Goal: Obtain resource: Obtain resource

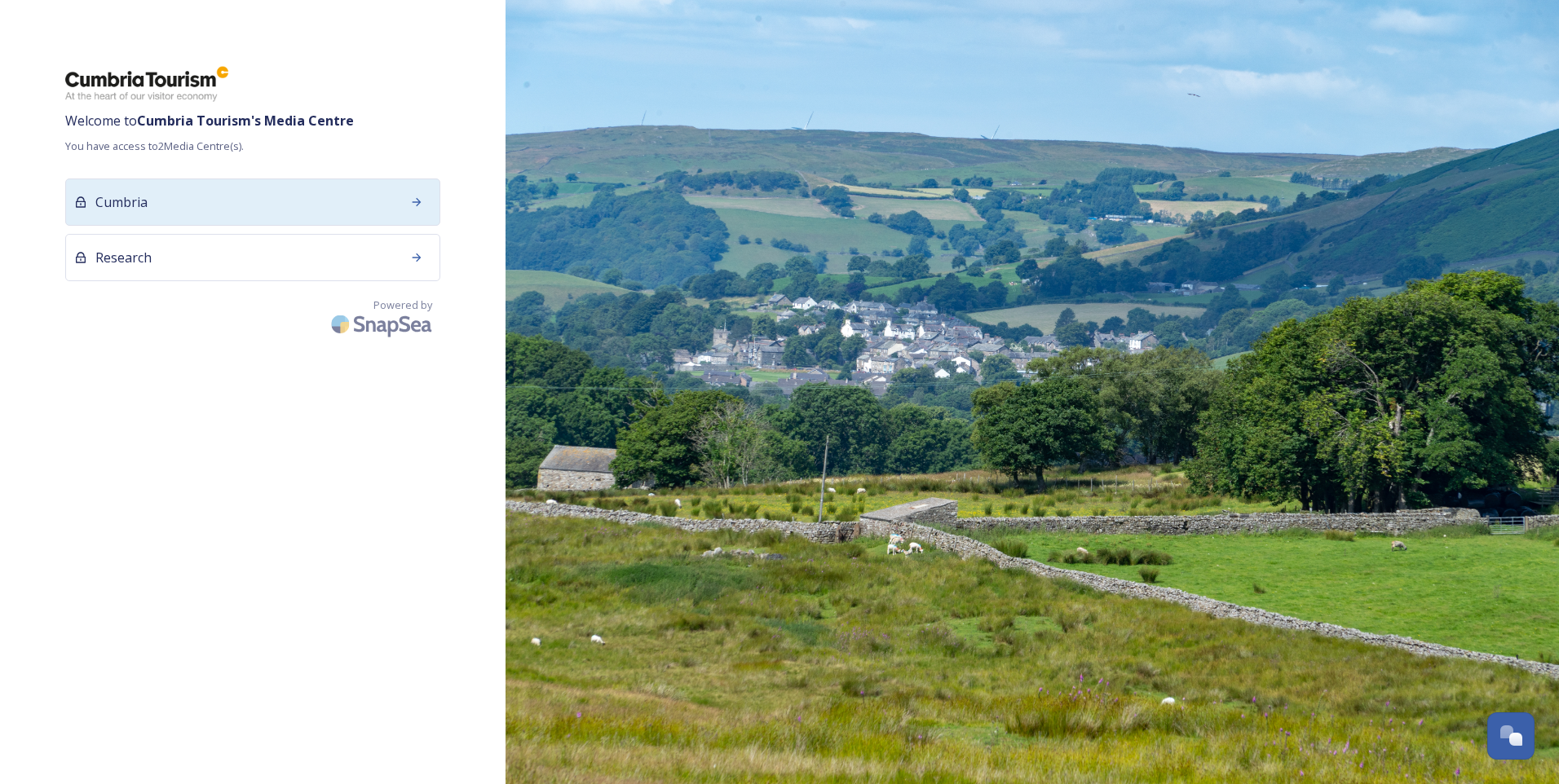
click at [208, 212] on div "Cumbria" at bounding box center [253, 202] width 375 height 47
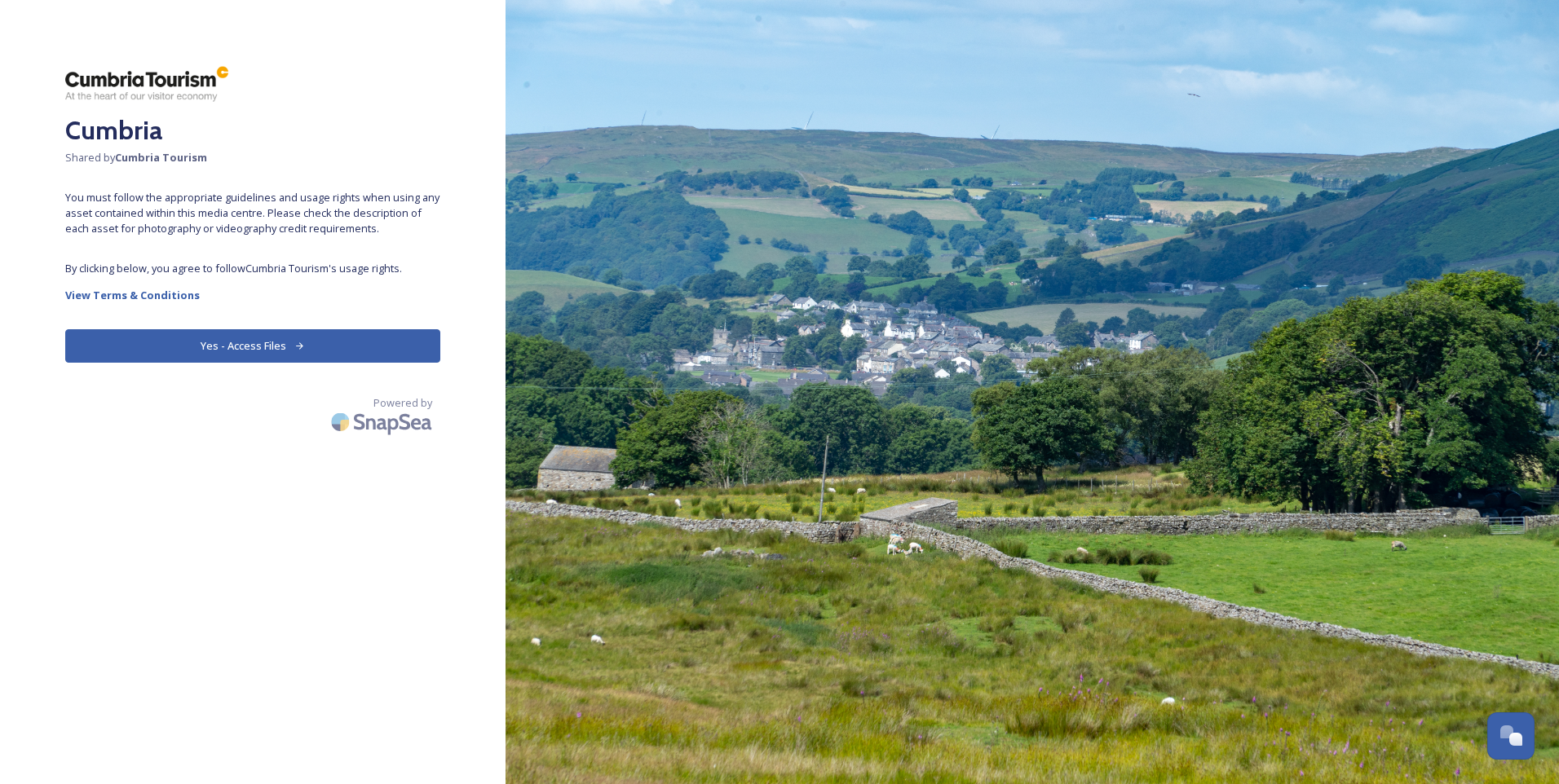
click at [333, 339] on button "Yes - Access Files" at bounding box center [253, 346] width 375 height 34
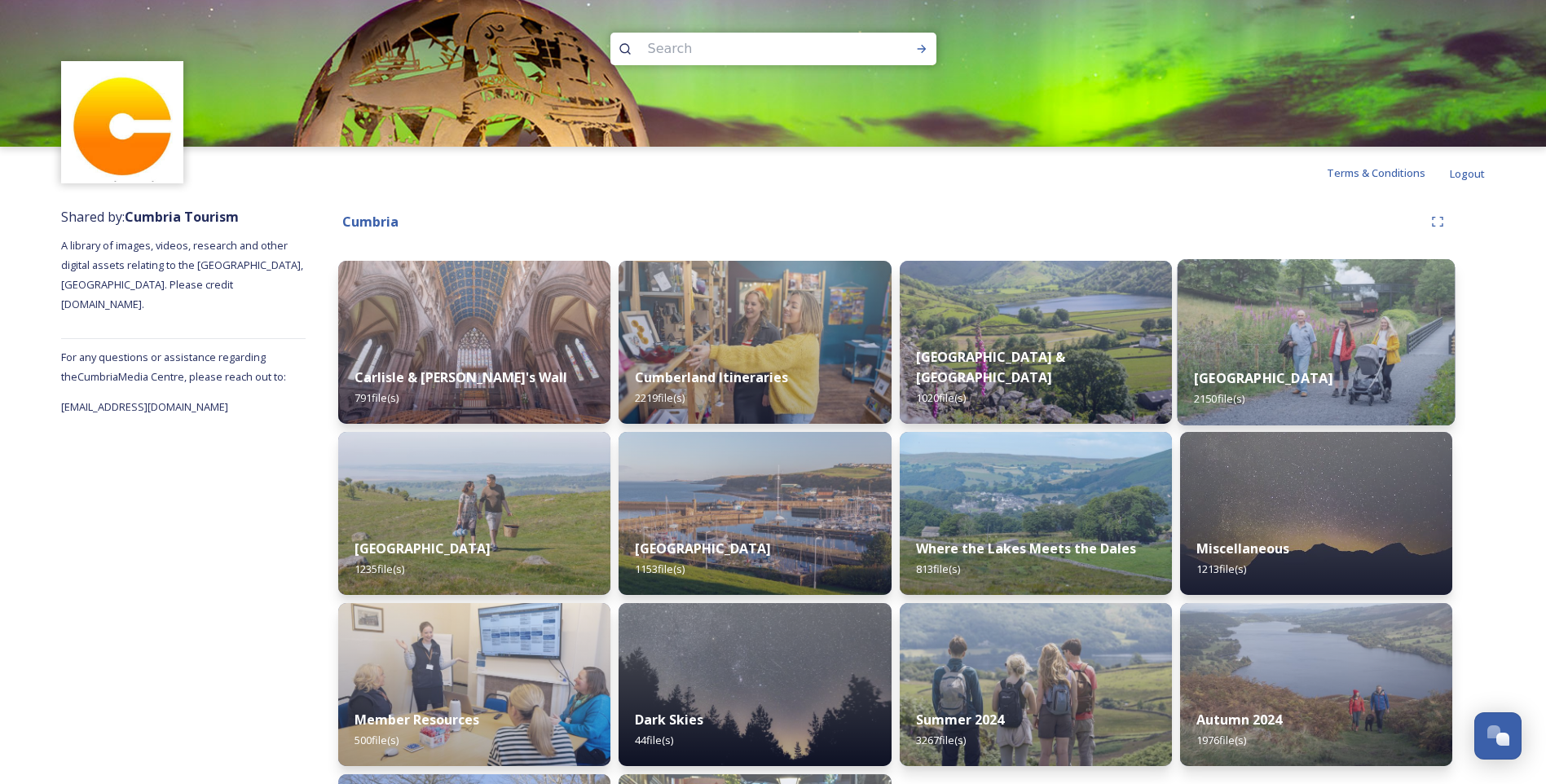
click at [1382, 352] on div "[GEOGRAPHIC_DATA] 2150 file(s)" at bounding box center [1316, 388] width 278 height 74
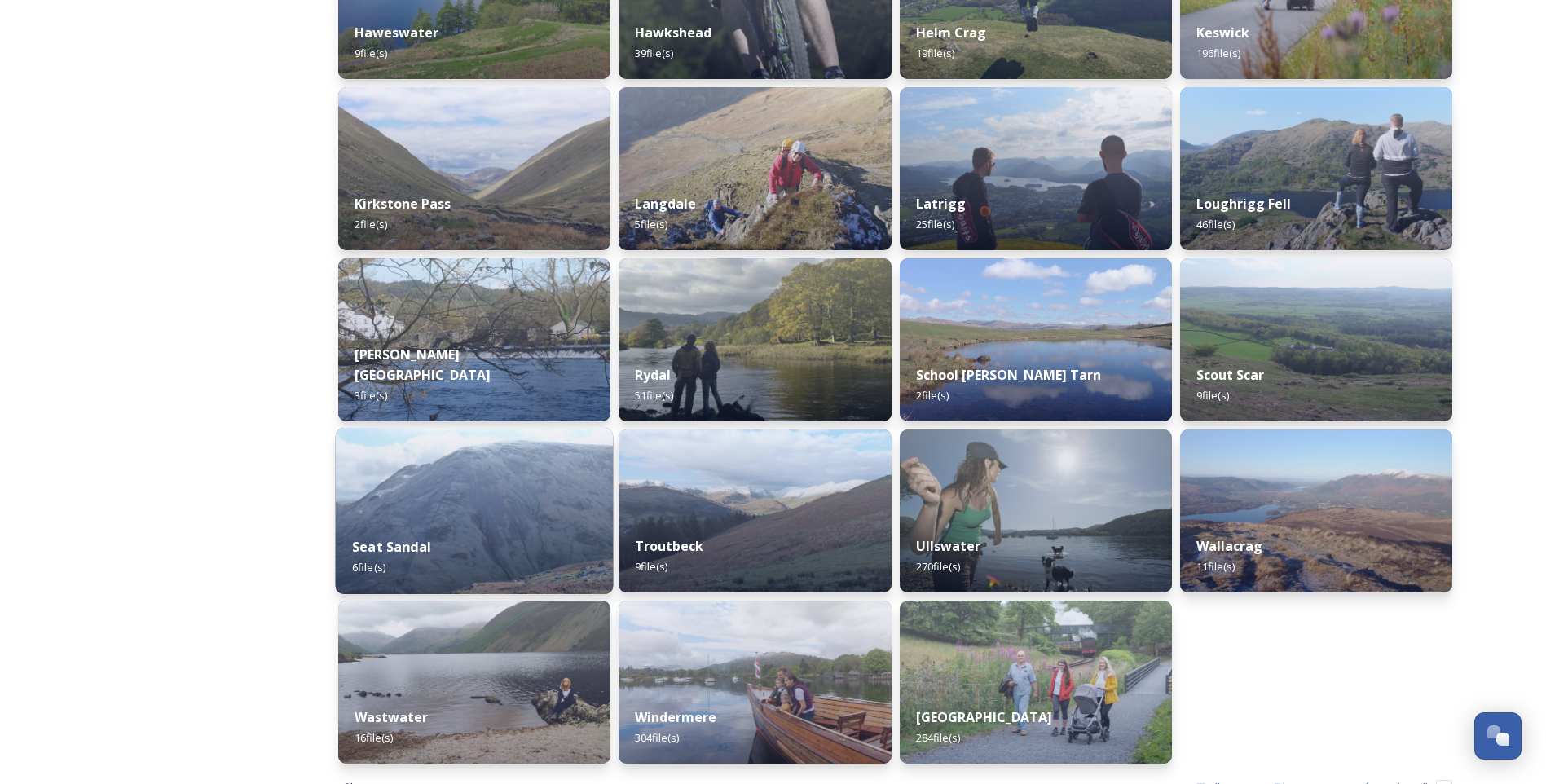
scroll to position [870, 0]
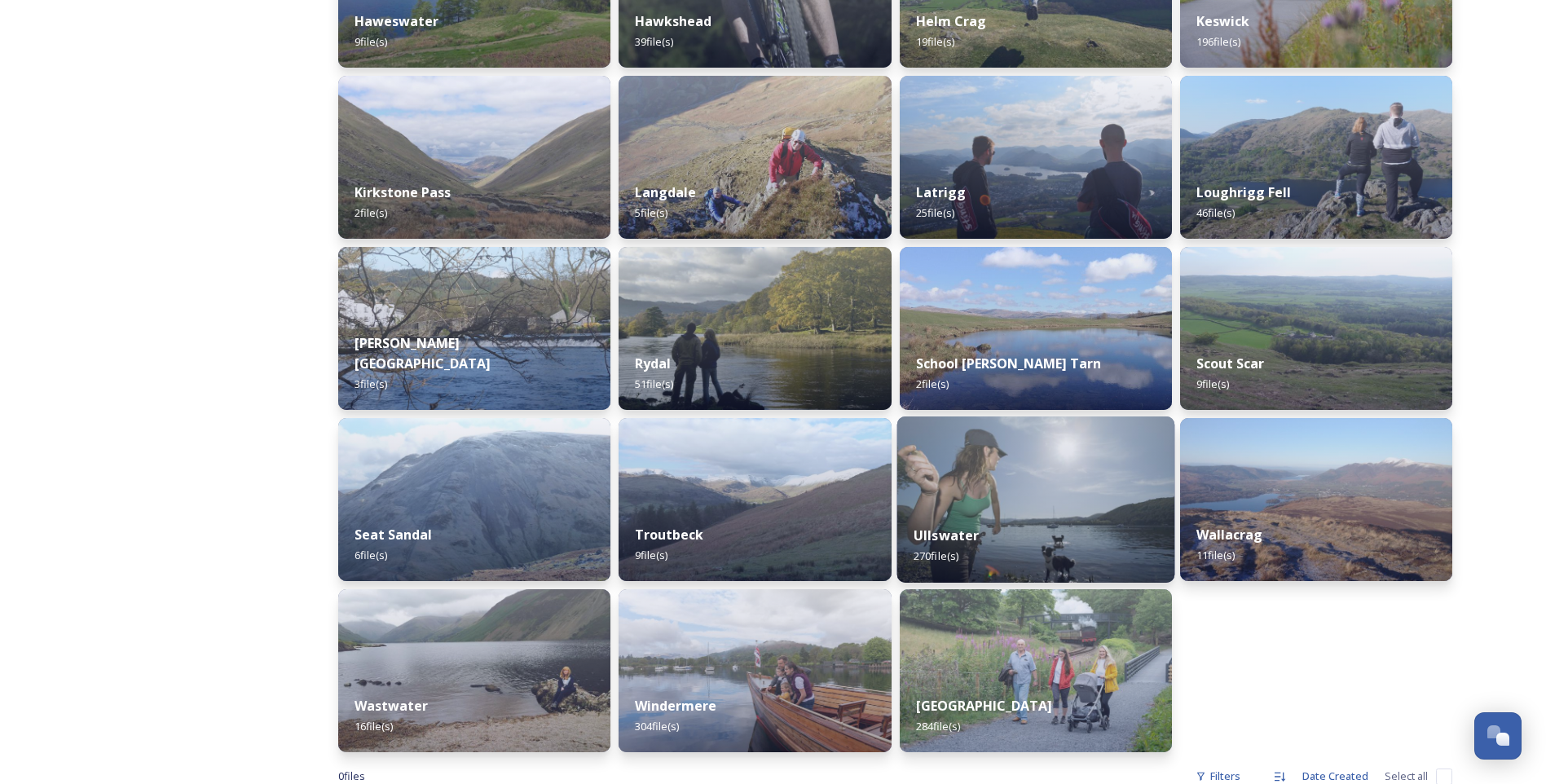
click at [1033, 488] on img at bounding box center [1035, 500] width 278 height 166
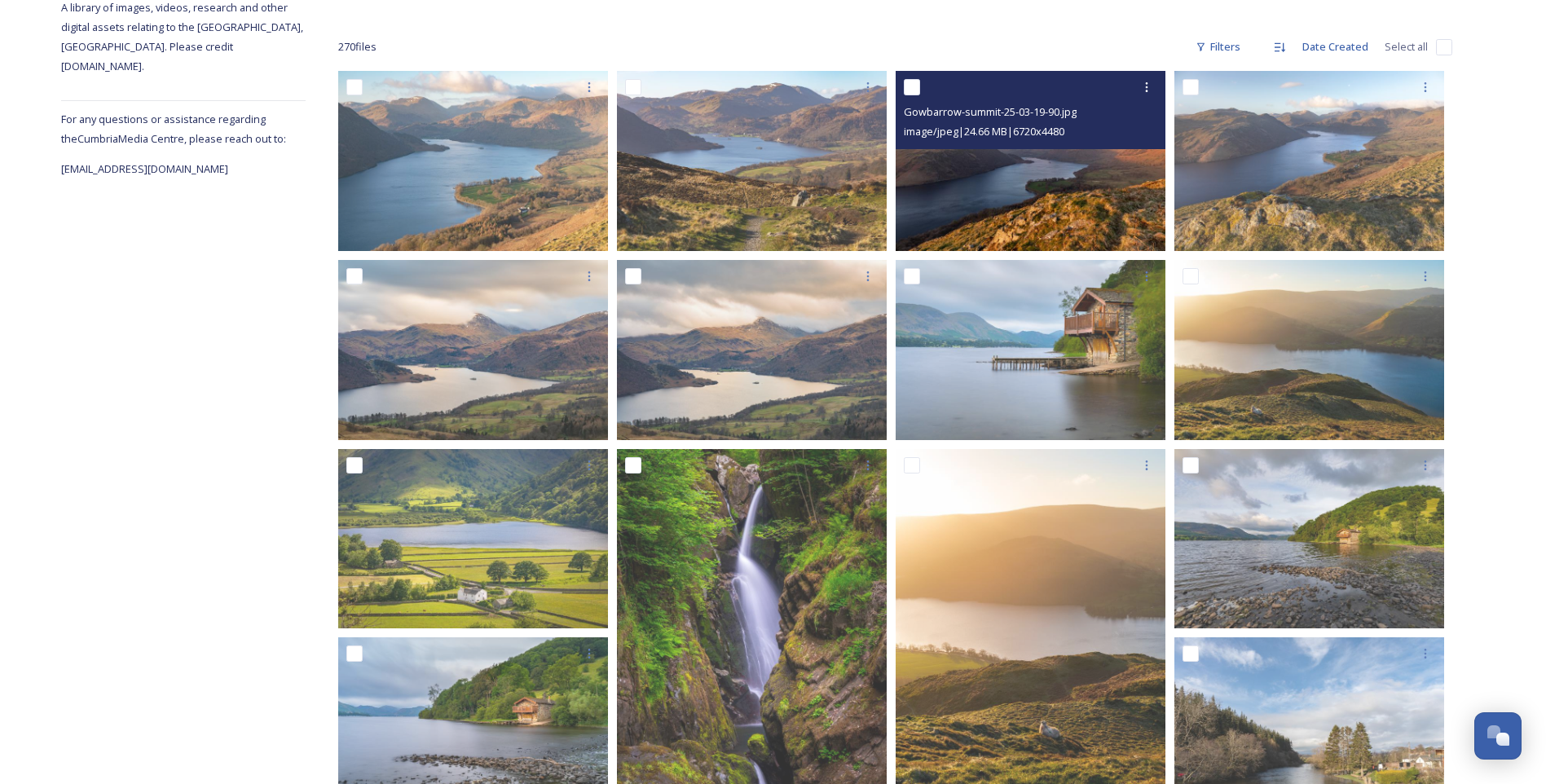
scroll to position [108, 0]
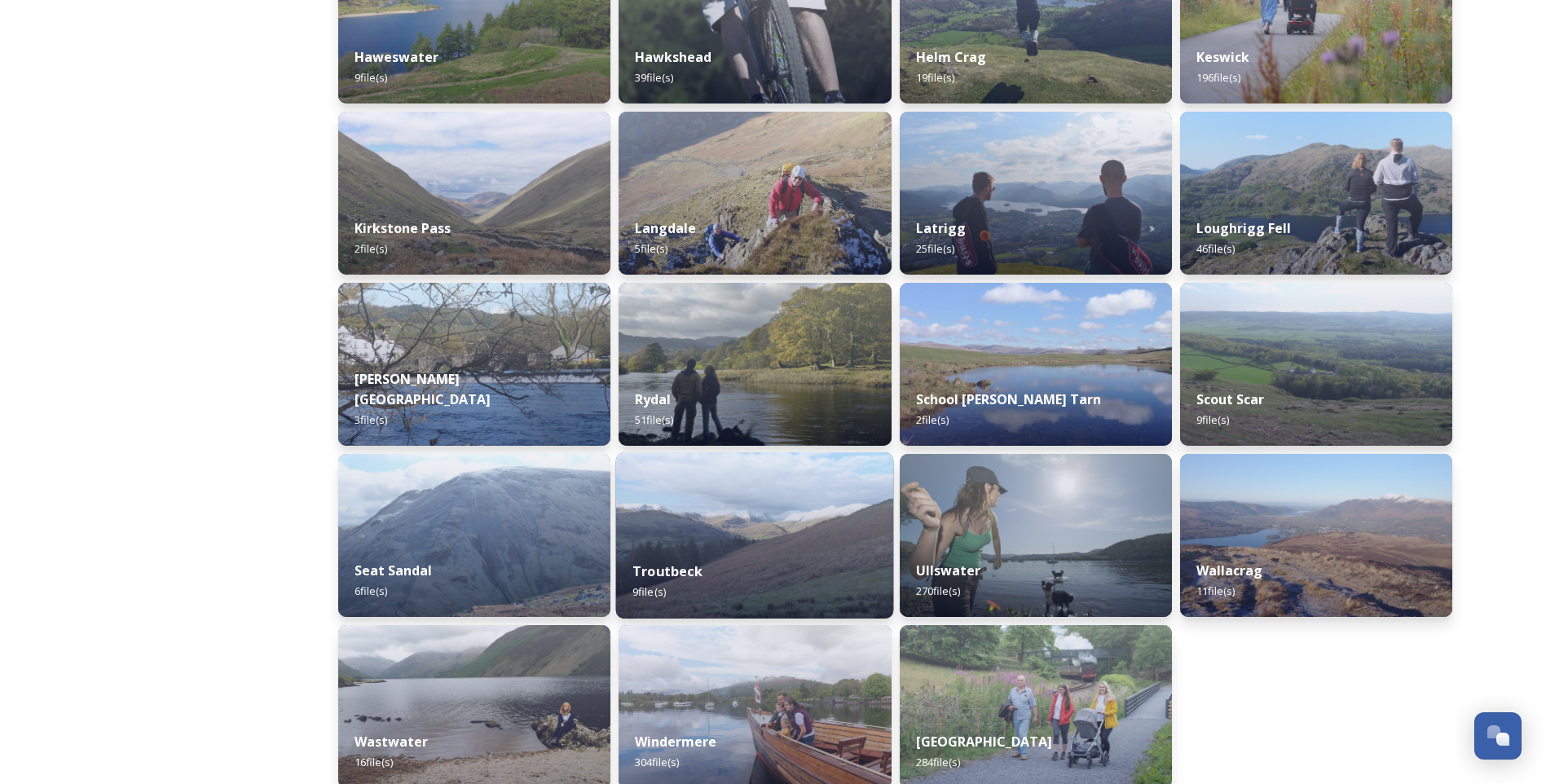
scroll to position [842, 0]
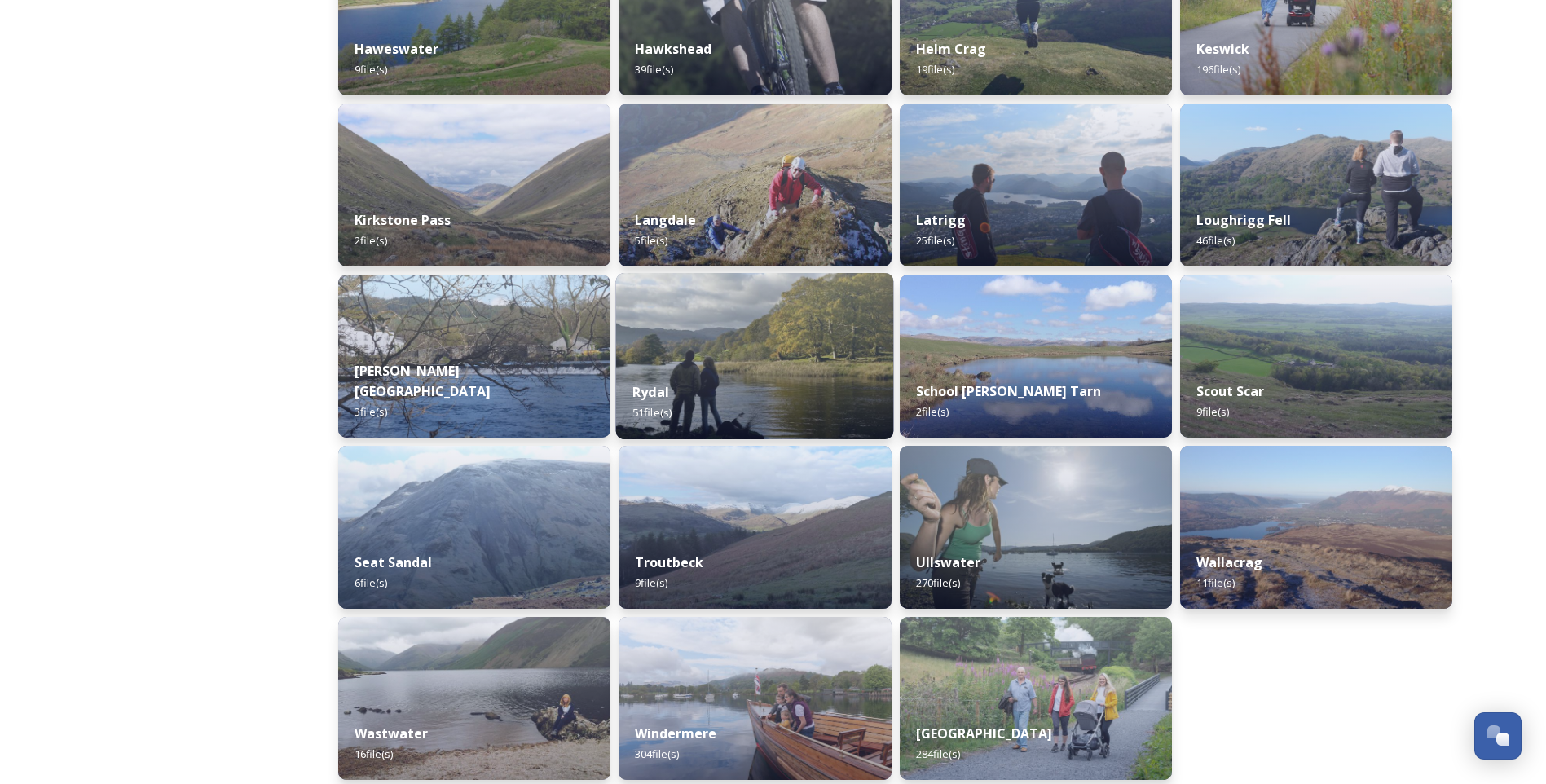
click at [699, 388] on div "Rydal 51 file(s)" at bounding box center [755, 403] width 278 height 74
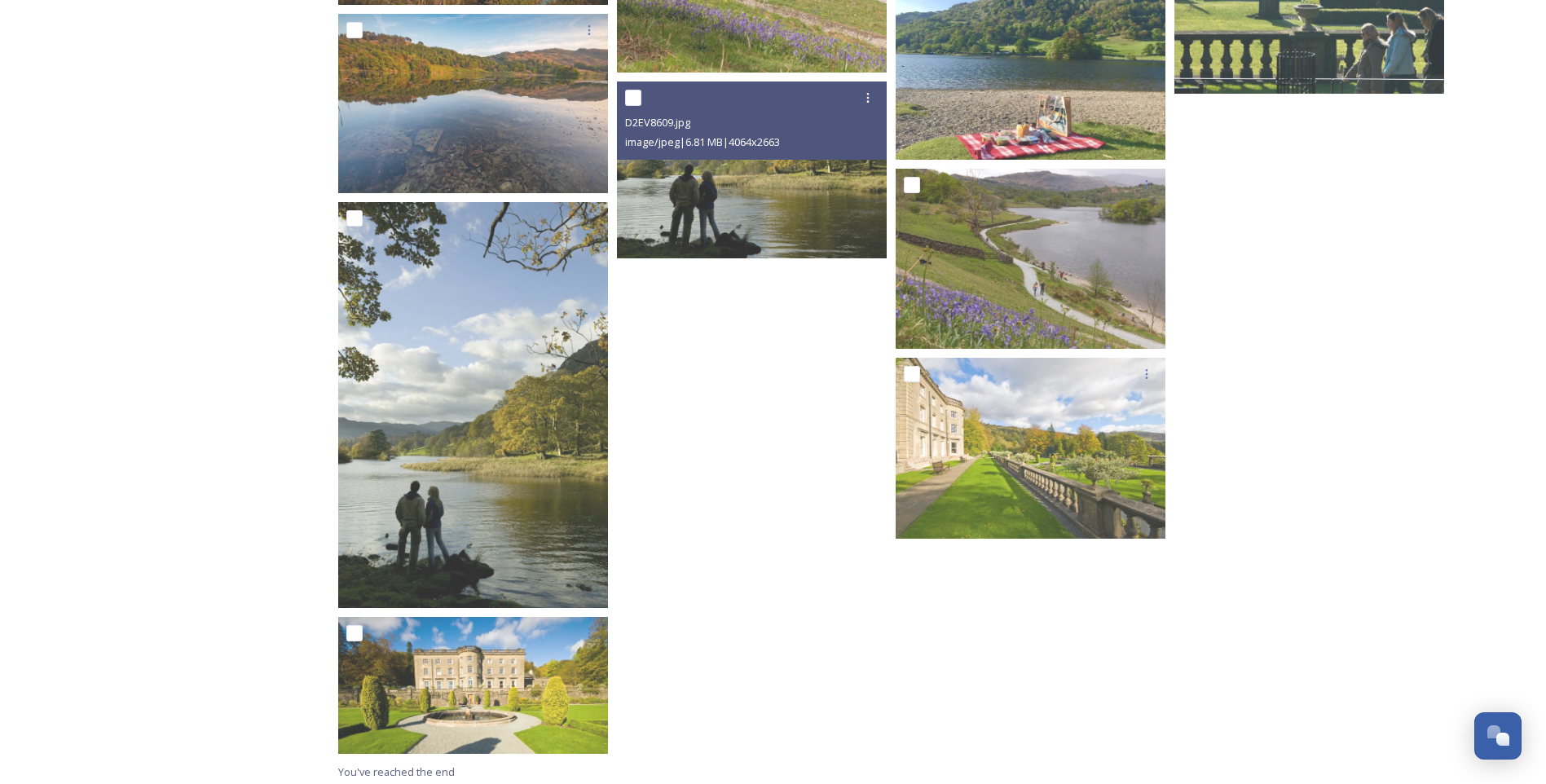
scroll to position [2808, 0]
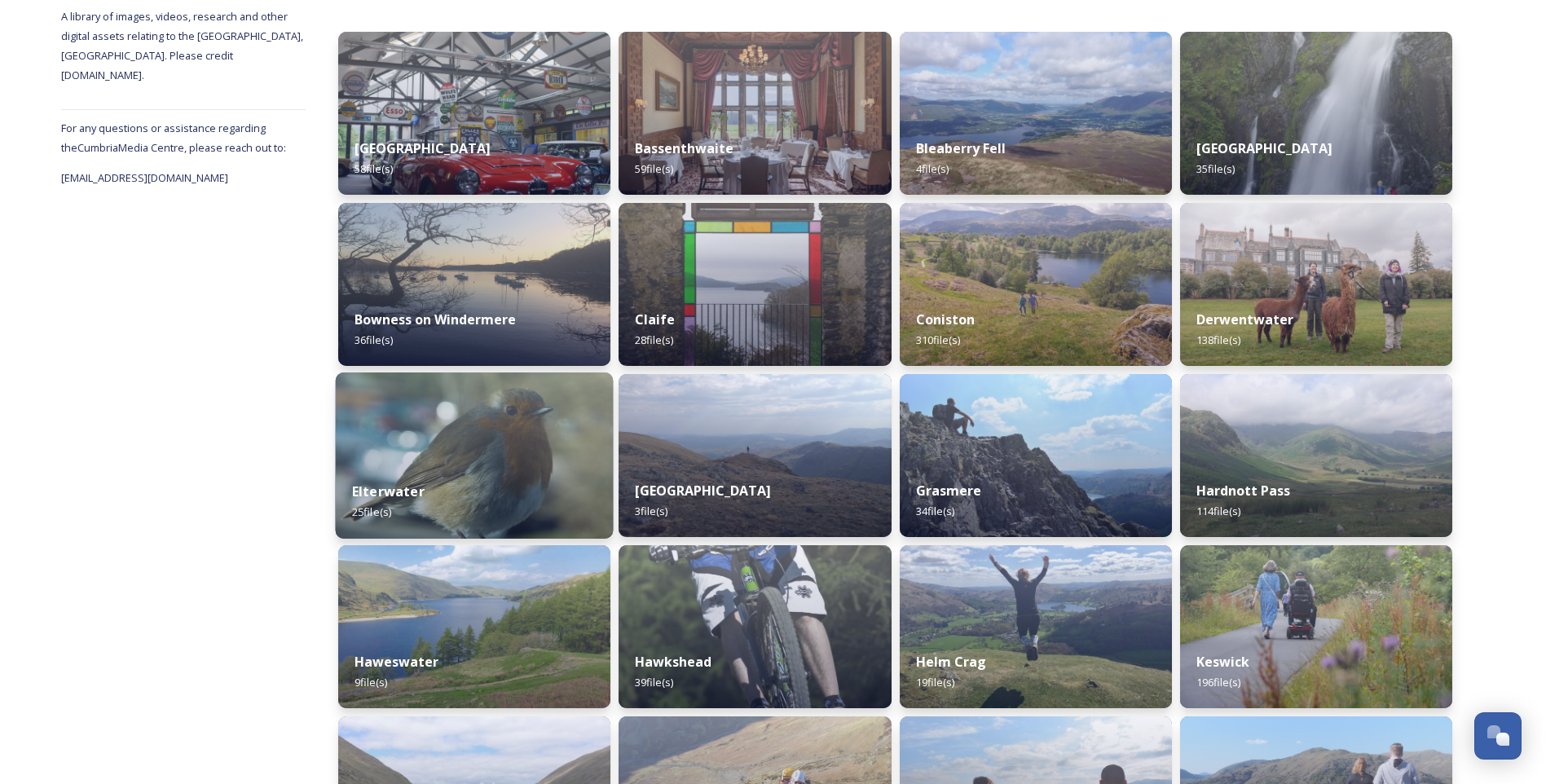
scroll to position [218, 0]
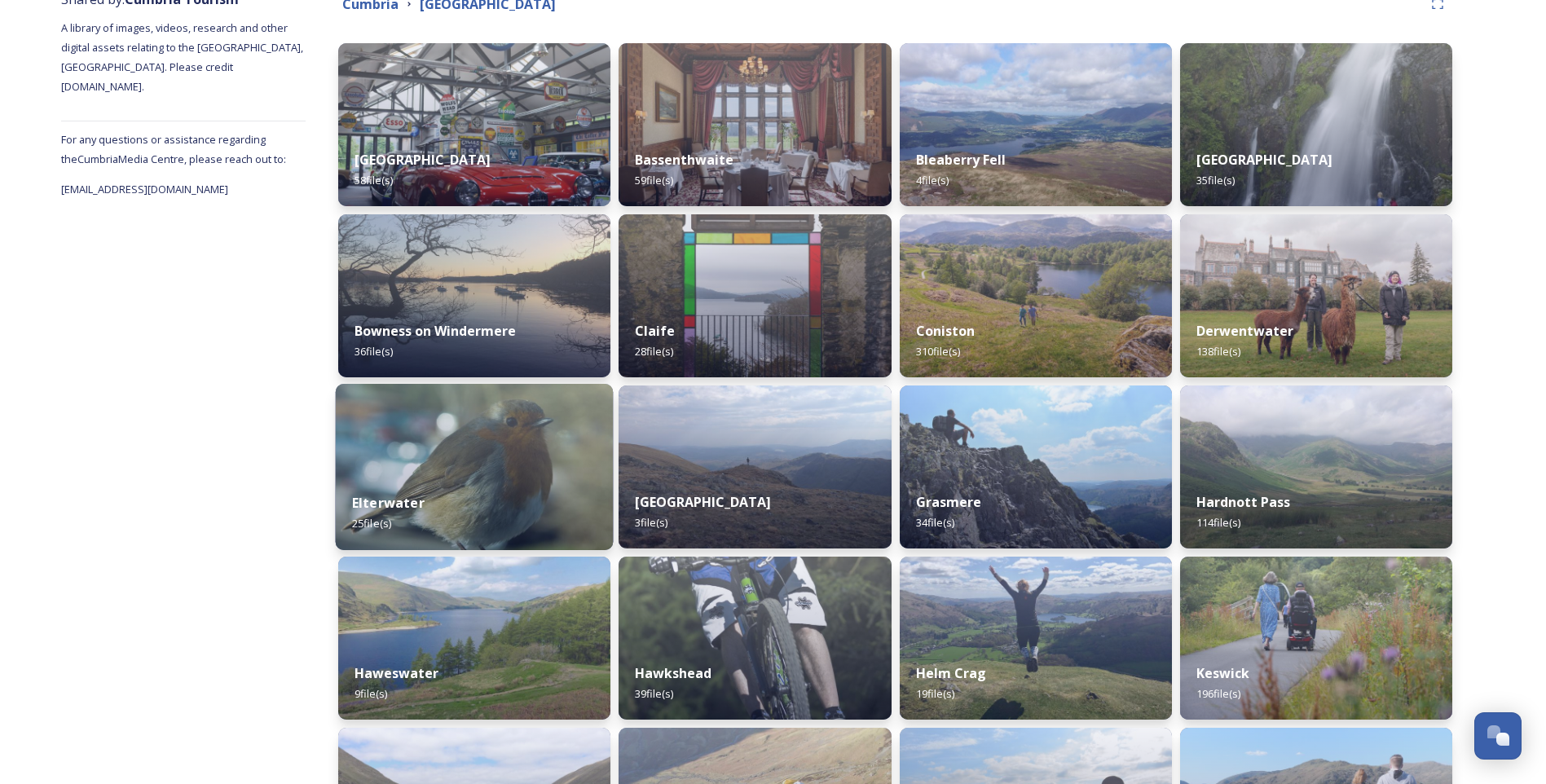
click at [512, 496] on div "Elterwater 25 file(s)" at bounding box center [474, 513] width 278 height 74
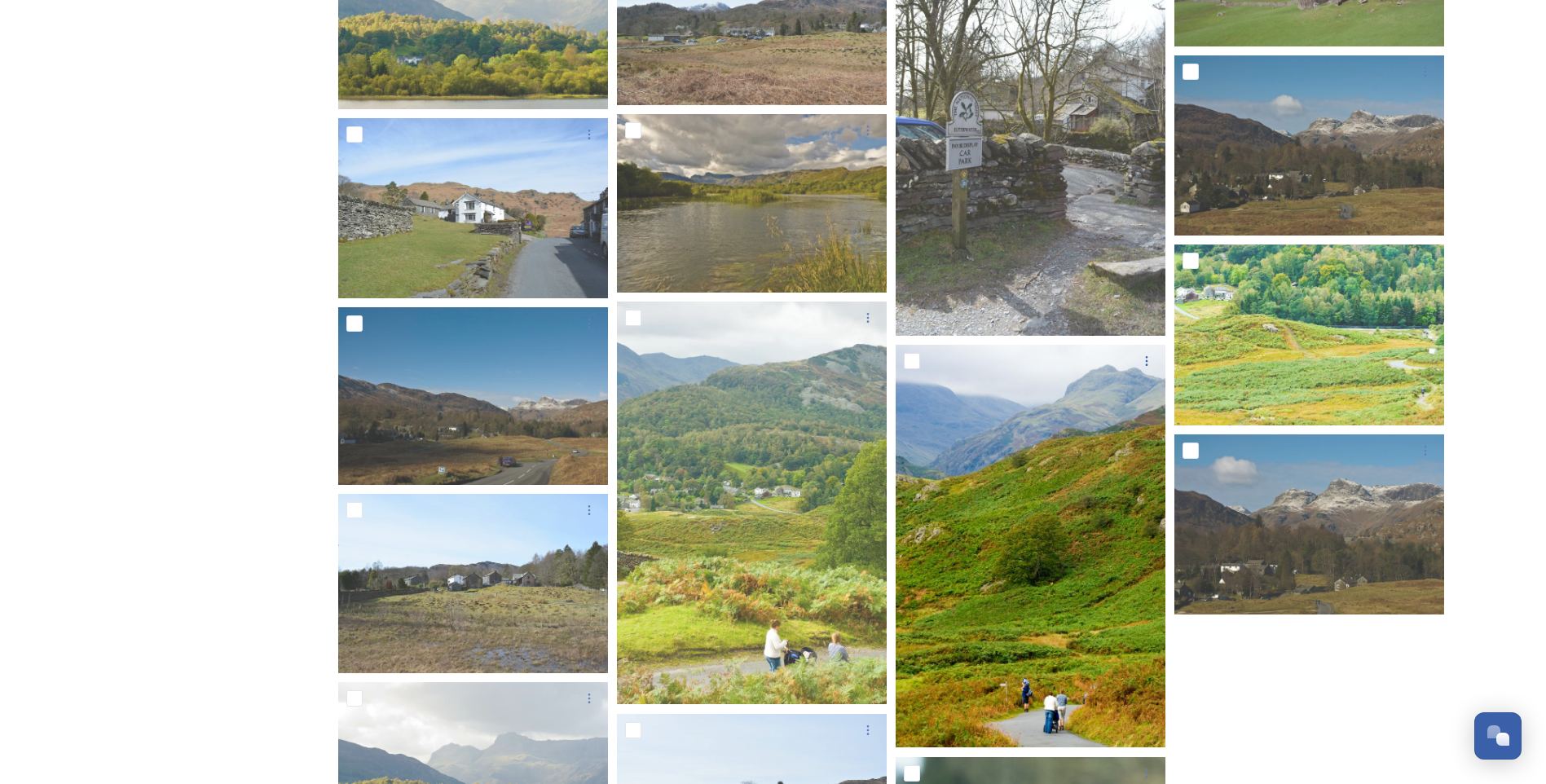
scroll to position [923, 0]
